Goal: Contribute content

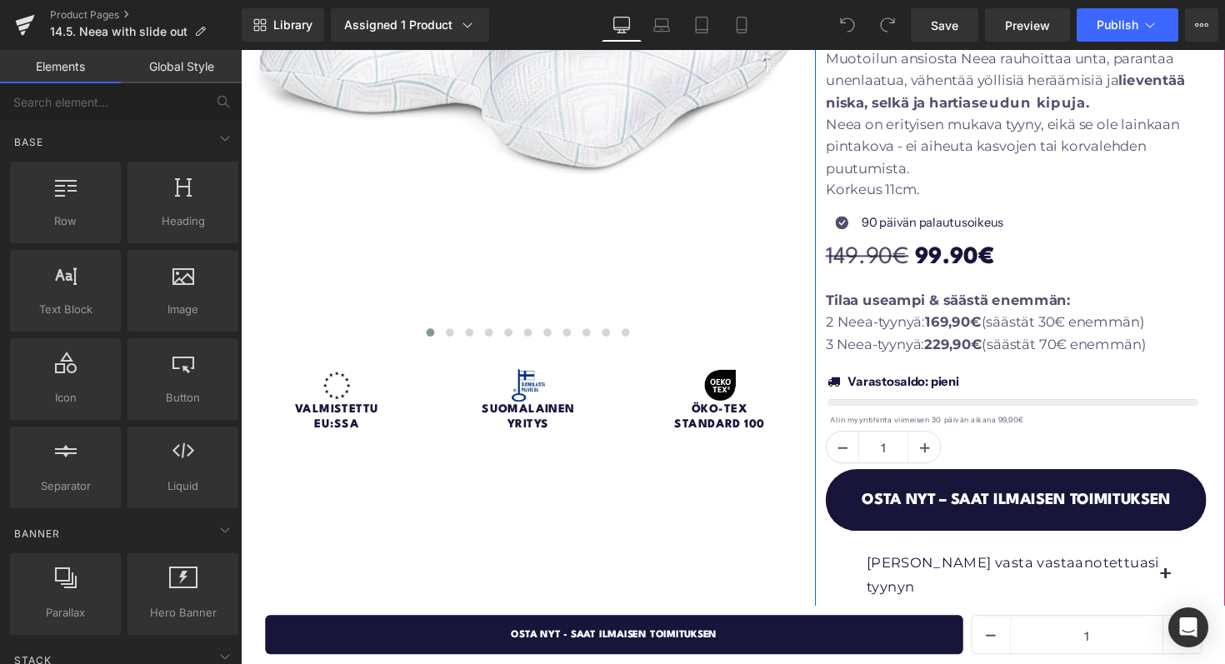
scroll to position [456, 0]
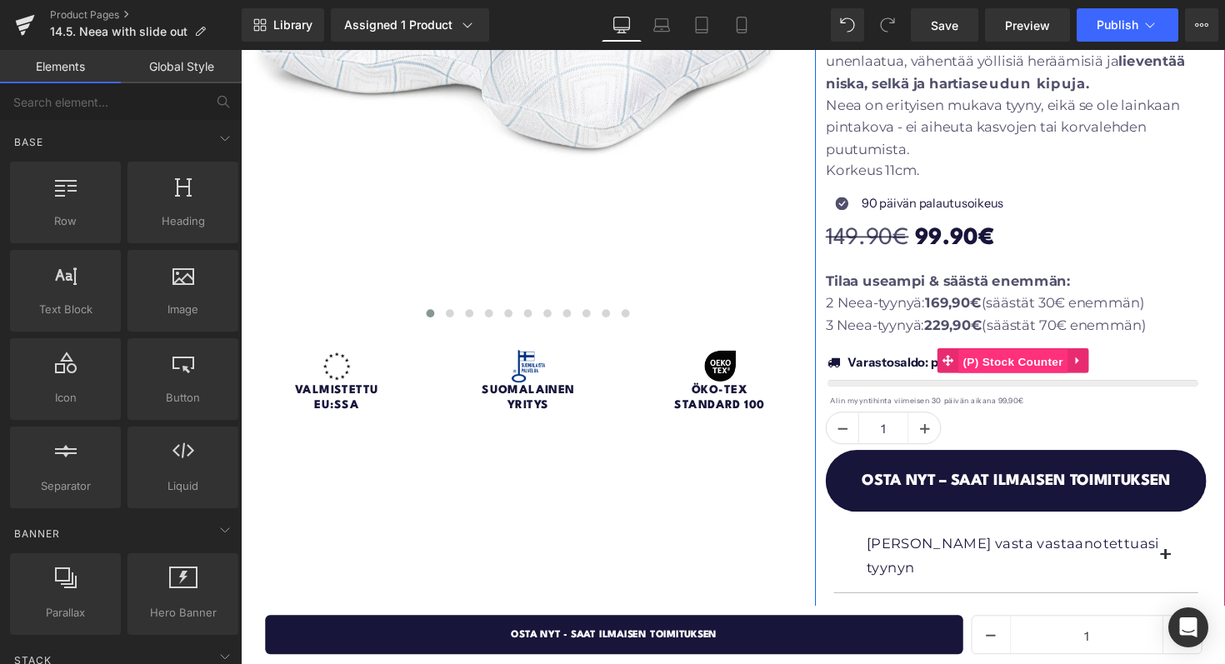
click at [1005, 362] on span "(P) Stock Counter" at bounding box center [1031, 369] width 111 height 25
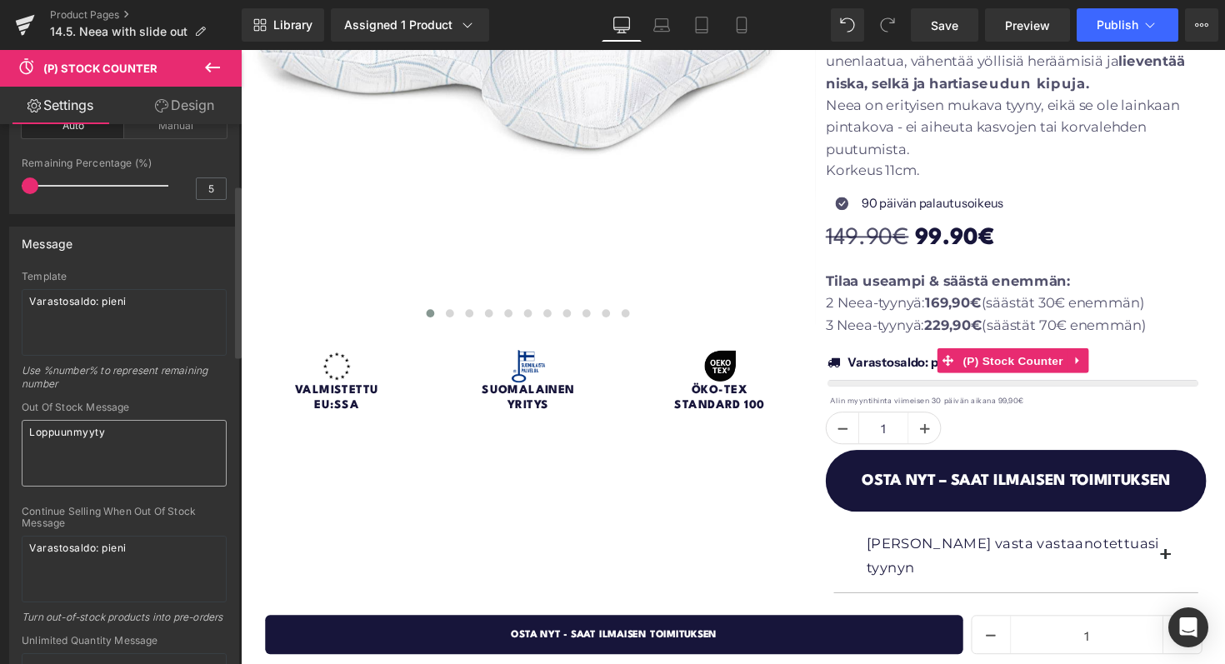
scroll to position [189, 0]
click at [148, 551] on textarea "Varastosaldo: pieni" at bounding box center [124, 565] width 205 height 67
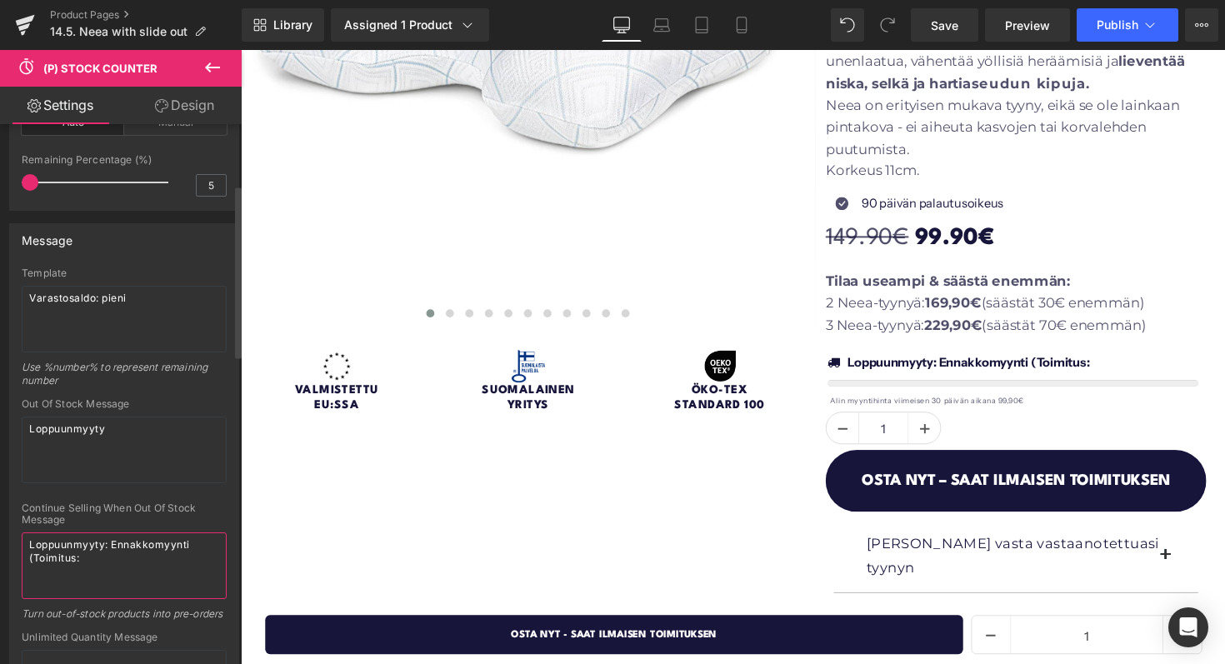
click at [109, 546] on textarea "Loppuunmyyty: Ennakkomyynti (Toimitus:" at bounding box center [124, 565] width 205 height 67
click at [153, 563] on textarea "Loppuunmyyty - Ennakkomyynti (Toimitus:" at bounding box center [124, 565] width 205 height 67
click at [73, 557] on textarea "Loppuunmyyty - Ennakkomyynti (Toimitus:" at bounding box center [124, 565] width 205 height 67
click at [116, 555] on textarea "Loppuunmyyty - Ennakkomyynti (Toimitukset:" at bounding box center [124, 565] width 205 height 67
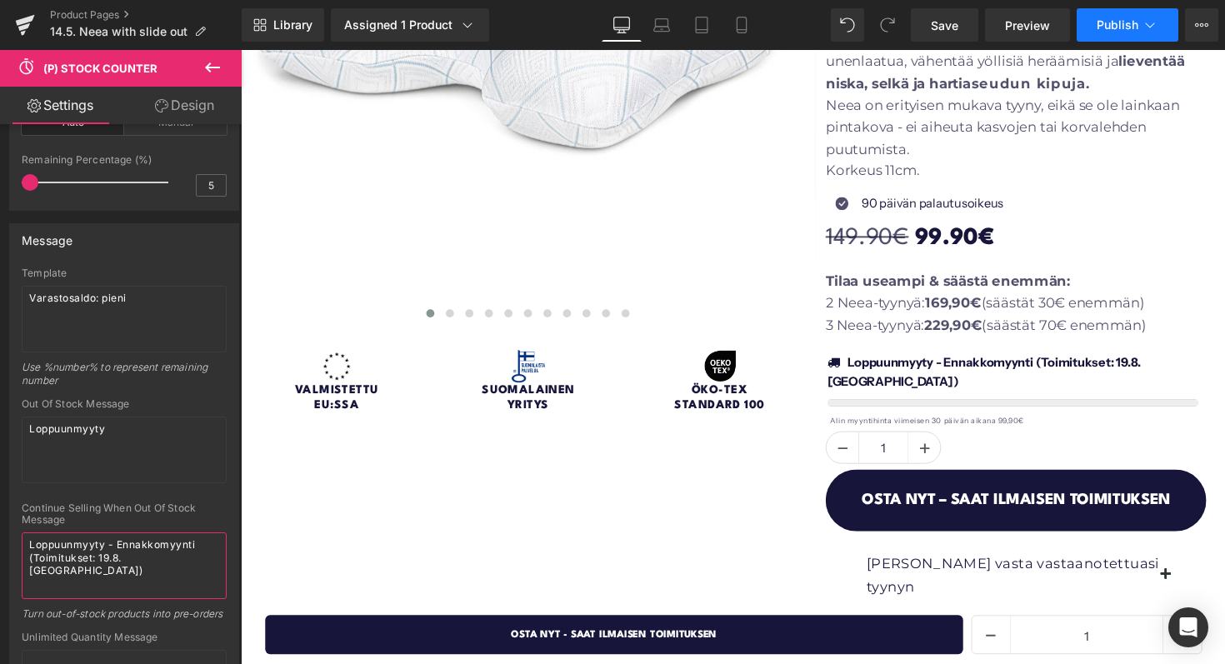
type textarea "Loppuunmyyty - Ennakkomyynti (Toimitukset: 19.8. [GEOGRAPHIC_DATA])"
click at [1100, 23] on span "Publish" at bounding box center [1117, 24] width 42 height 13
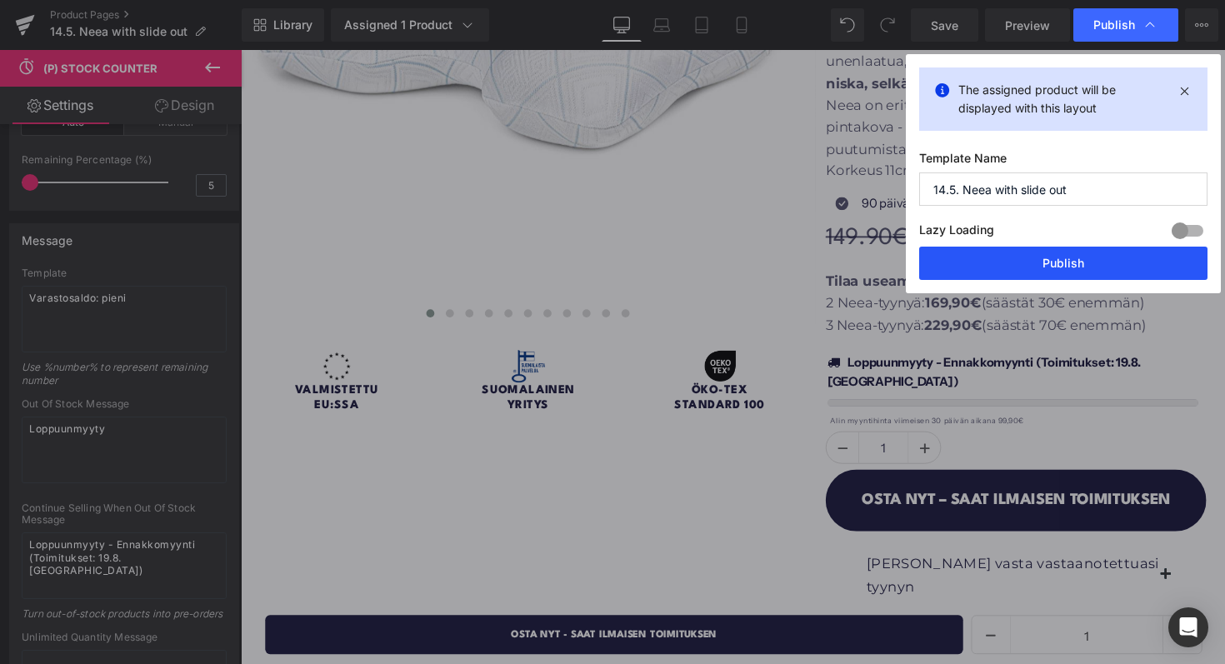
click at [1045, 262] on button "Publish" at bounding box center [1063, 263] width 288 height 33
